Goal: Task Accomplishment & Management: Manage account settings

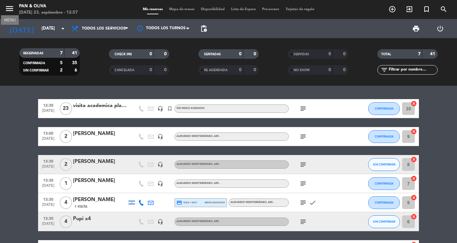
click at [9, 7] on icon "menu" at bounding box center [10, 9] width 10 height 10
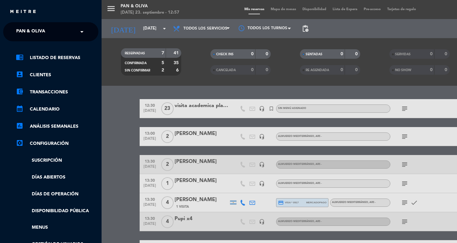
click at [20, 23] on ng-select "× Pan & Oliva ×" at bounding box center [50, 31] width 95 height 19
click at [20, 27] on span "Pan & Oliva" at bounding box center [30, 31] width 29 height 13
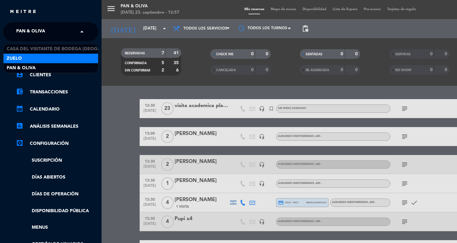
click at [18, 56] on span "Zuelo" at bounding box center [14, 58] width 15 height 7
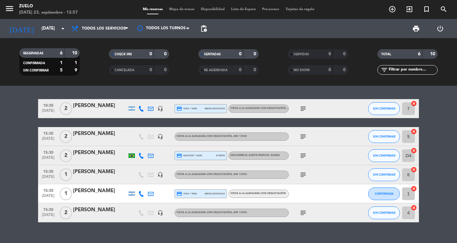
click at [309, 134] on div "subject" at bounding box center [317, 136] width 57 height 19
click at [299, 137] on span "subject" at bounding box center [303, 137] width 10 height 8
click at [302, 137] on icon "subject" at bounding box center [303, 137] width 8 height 8
click at [344, 190] on div at bounding box center [317, 193] width 57 height 19
click at [306, 154] on icon "subject" at bounding box center [303, 156] width 8 height 8
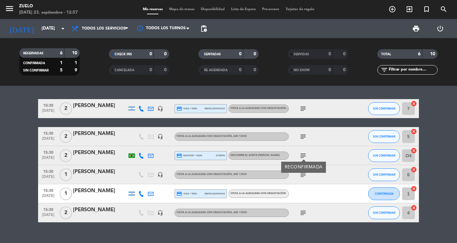
click at [300, 178] on div "subject" at bounding box center [317, 174] width 57 height 19
click at [300, 177] on icon "subject" at bounding box center [303, 175] width 8 height 8
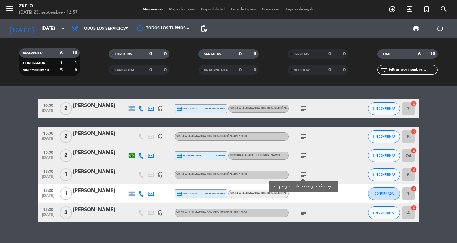
click at [303, 210] on icon "subject" at bounding box center [303, 213] width 8 height 8
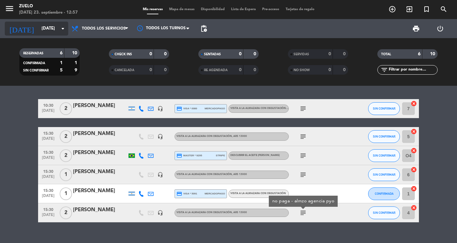
click at [38, 33] on input "[DATE]" at bounding box center [66, 28] width 56 height 11
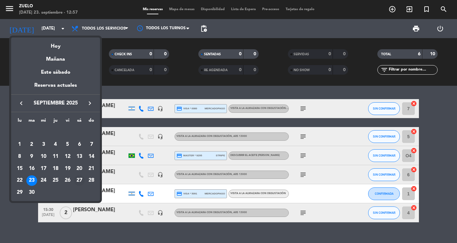
click at [81, 179] on div "27" at bounding box center [79, 180] width 11 height 11
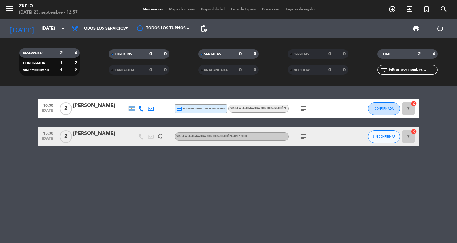
drag, startPoint x: 304, startPoint y: 104, endPoint x: 304, endPoint y: 114, distance: 10.2
click at [304, 107] on div "subject" at bounding box center [317, 108] width 57 height 19
click at [304, 110] on icon "subject" at bounding box center [303, 109] width 8 height 8
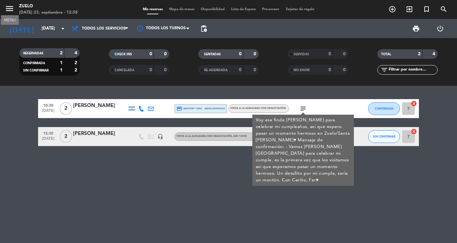
click at [11, 12] on icon "menu" at bounding box center [10, 9] width 10 height 10
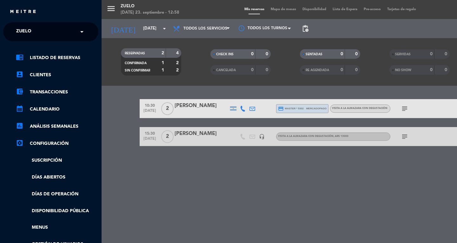
click at [143, 8] on div "menu Zuelo [DATE] 23. septiembre - 12:58 Mis reservas Mapa de mesas Disponibili…" at bounding box center [330, 121] width 457 height 243
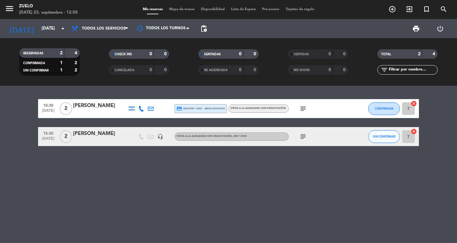
click at [305, 108] on icon "subject" at bounding box center [303, 109] width 8 height 8
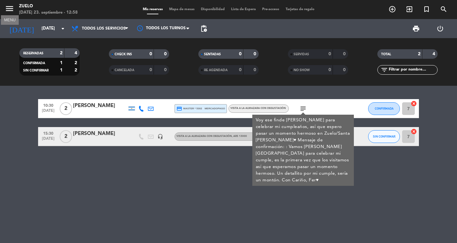
click at [8, 10] on icon "menu" at bounding box center [10, 9] width 10 height 10
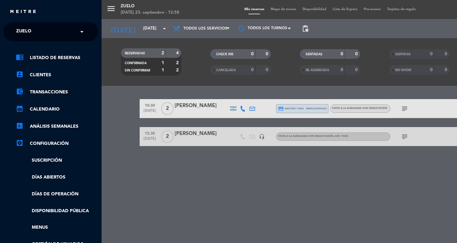
click at [26, 27] on span "Zuelo" at bounding box center [23, 31] width 15 height 13
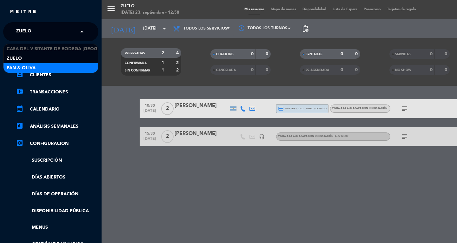
click at [23, 65] on span "Pan & Oliva" at bounding box center [21, 67] width 29 height 7
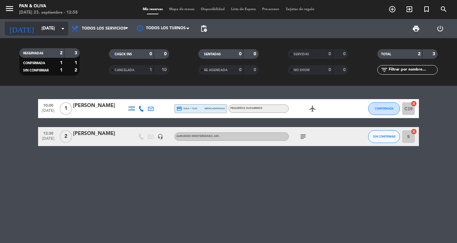
click at [38, 31] on input "[DATE]" at bounding box center [66, 28] width 56 height 11
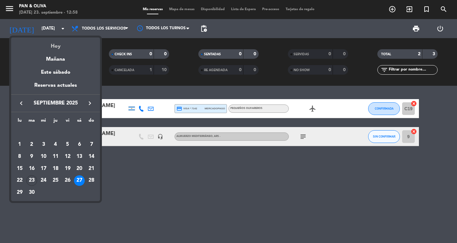
click at [35, 43] on div "Hoy" at bounding box center [55, 43] width 89 height 13
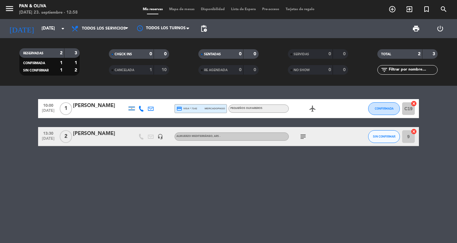
type input "[DATE]"
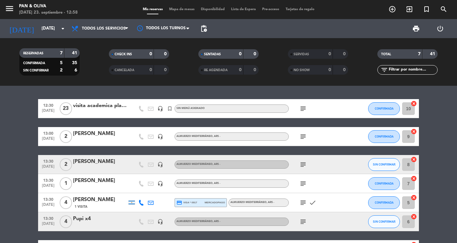
scroll to position [48, 0]
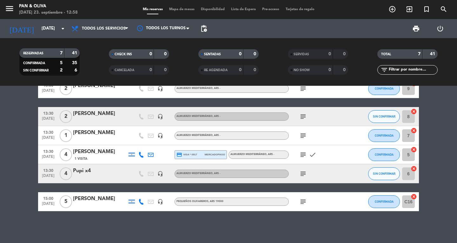
click at [302, 199] on icon "subject" at bounding box center [303, 202] width 8 height 8
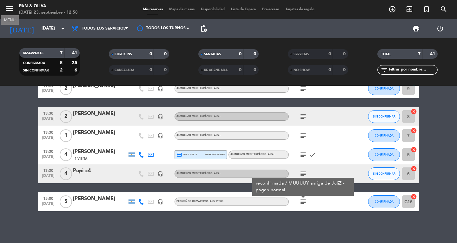
click at [12, 11] on icon "menu" at bounding box center [10, 9] width 10 height 10
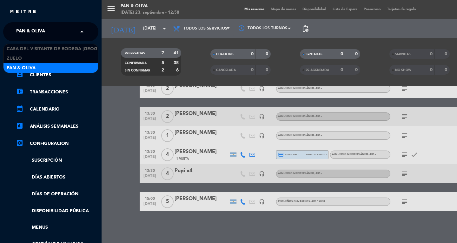
click at [19, 30] on span "Pan & Oliva" at bounding box center [30, 31] width 29 height 13
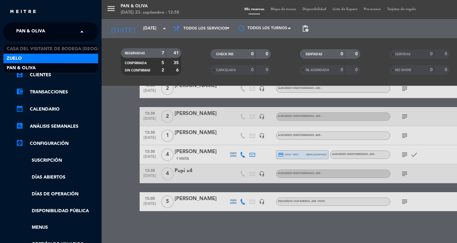
click at [20, 60] on span "Zuelo" at bounding box center [14, 58] width 15 height 7
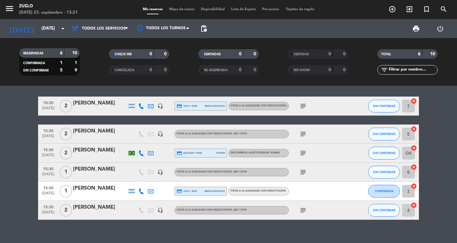
scroll to position [0, 0]
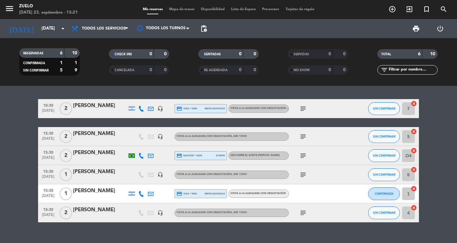
click at [11, 11] on icon "menu" at bounding box center [10, 9] width 10 height 10
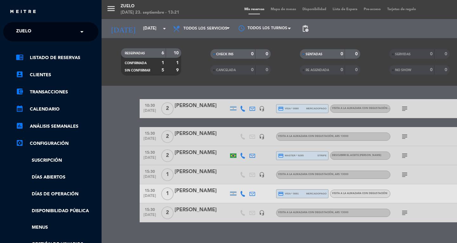
click at [43, 34] on input "text" at bounding box center [51, 32] width 77 height 14
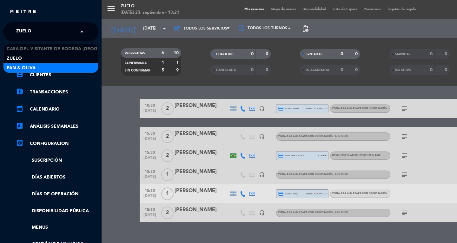
click at [38, 69] on div "Pan & Oliva" at bounding box center [50, 68] width 95 height 10
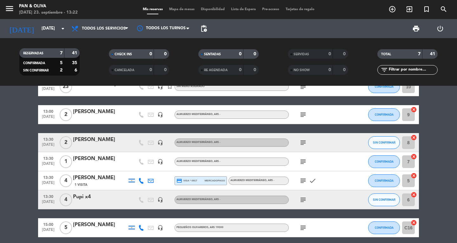
scroll to position [32, 0]
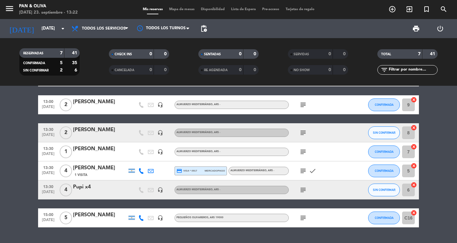
click at [301, 174] on icon "subject" at bounding box center [303, 171] width 8 height 8
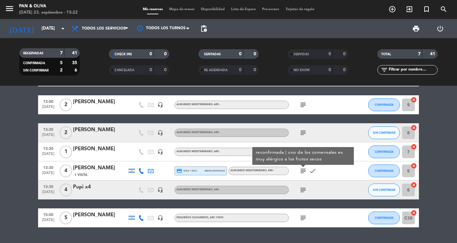
click at [301, 174] on icon "subject" at bounding box center [303, 171] width 8 height 8
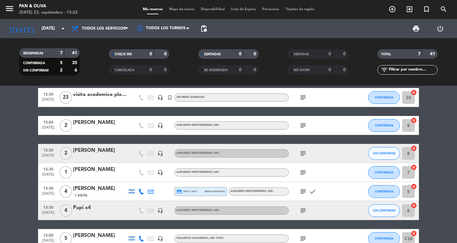
scroll to position [0, 0]
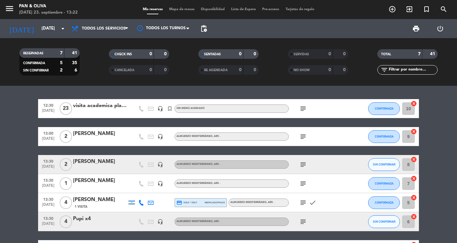
click at [18, 207] on bookings-row "12:30 [DATE] visita academica planta mdz headset_mic turned_in_not Sin menú asi…" at bounding box center [228, 179] width 457 height 160
click at [301, 205] on icon "subject" at bounding box center [303, 203] width 8 height 8
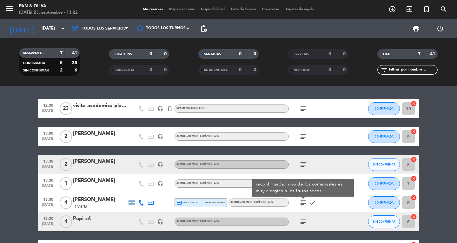
click at [302, 205] on icon "subject" at bounding box center [303, 203] width 8 height 8
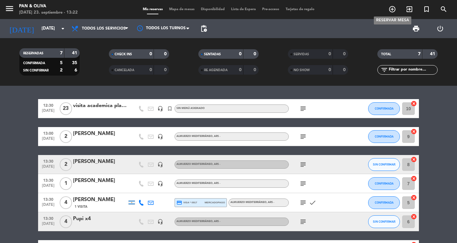
click at [391, 11] on icon "add_circle_outline" at bounding box center [392, 9] width 8 height 8
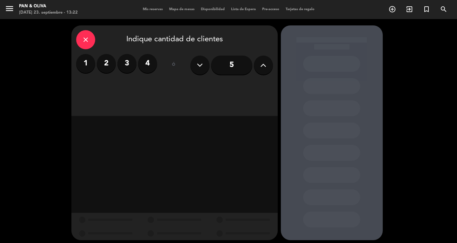
click at [90, 42] on div "close" at bounding box center [85, 39] width 19 height 19
